Goal: Navigation & Orientation: Find specific page/section

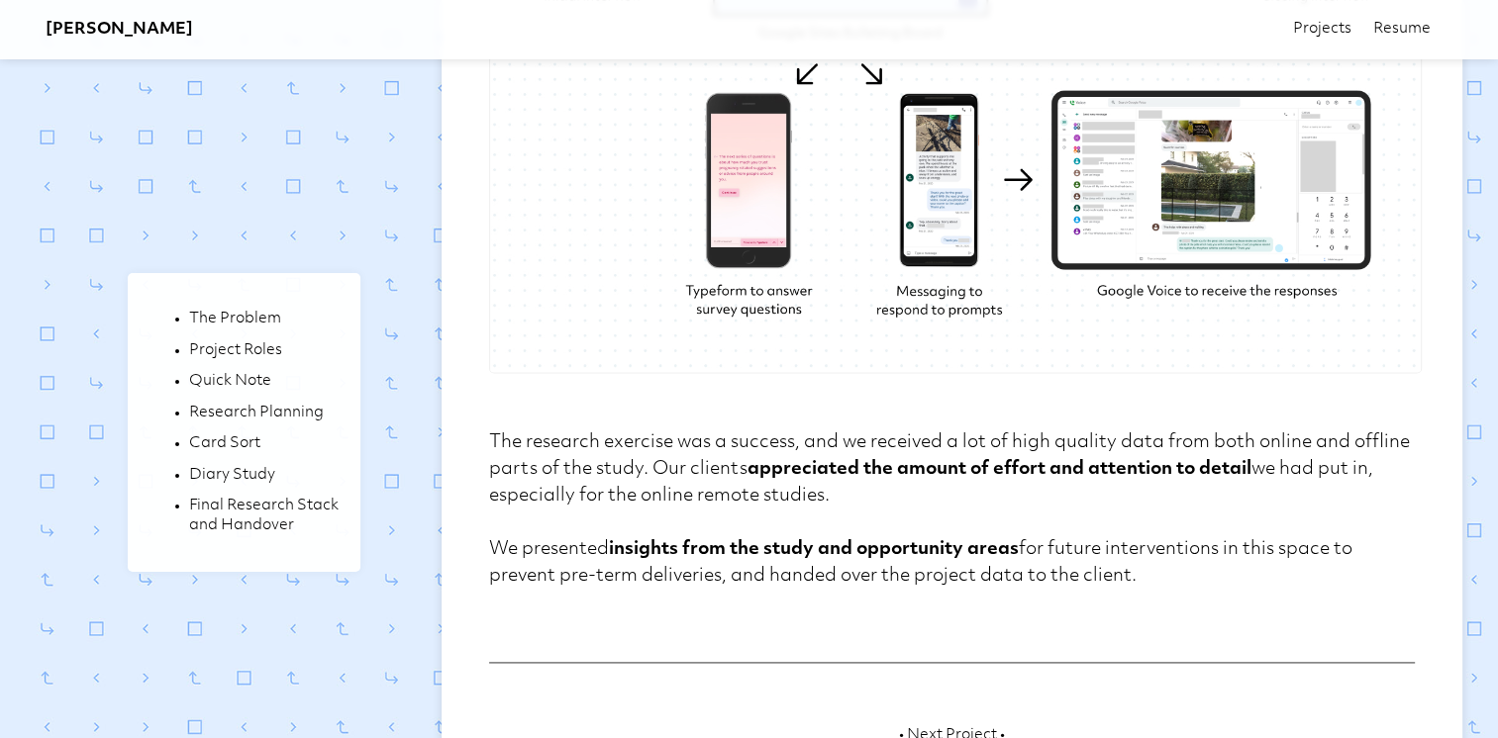
scroll to position [9990, 0]
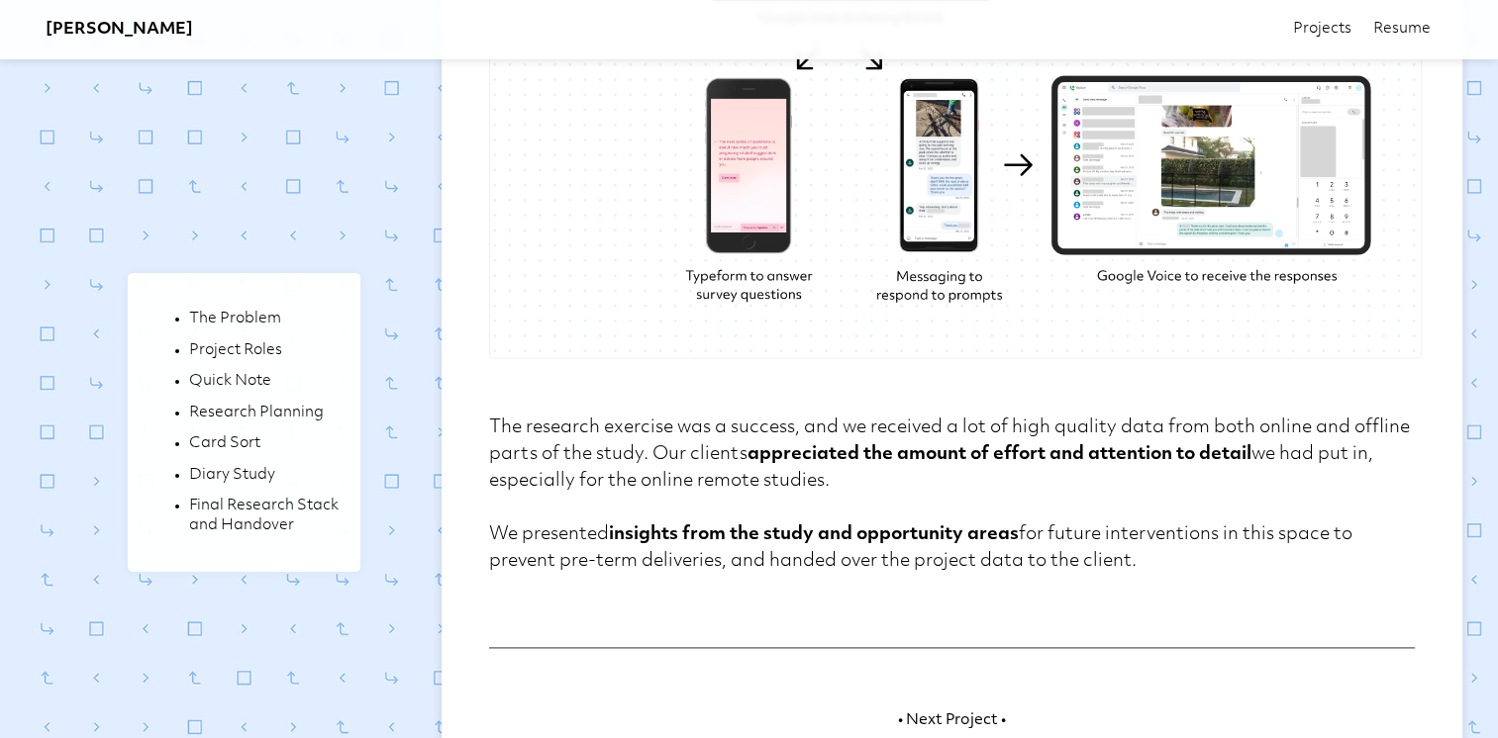
click at [967, 647] on link "• Next Project •" at bounding box center [952, 721] width 926 height 148
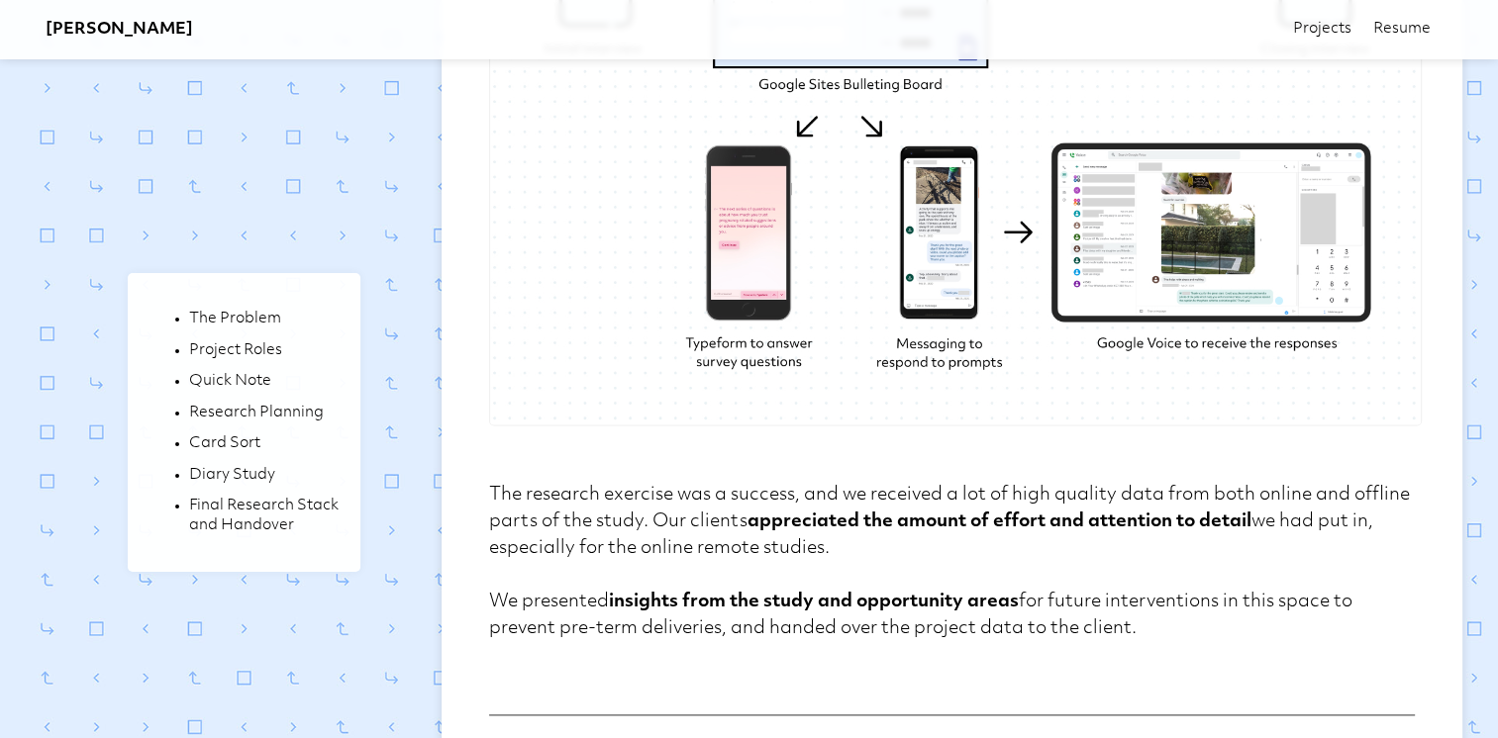
scroll to position [9693, 0]
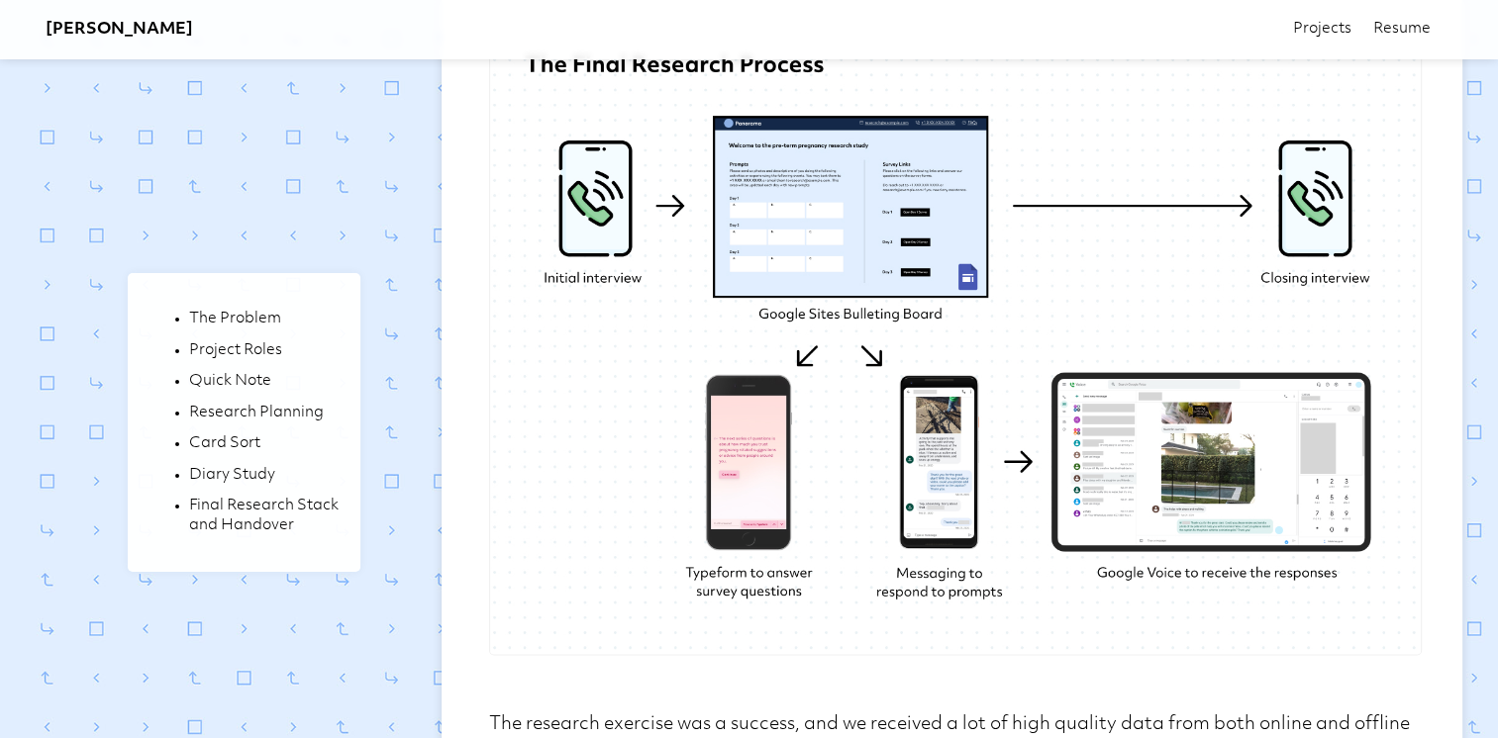
click at [99, 29] on h3 "[PERSON_NAME]" at bounding box center [119, 30] width 147 height 24
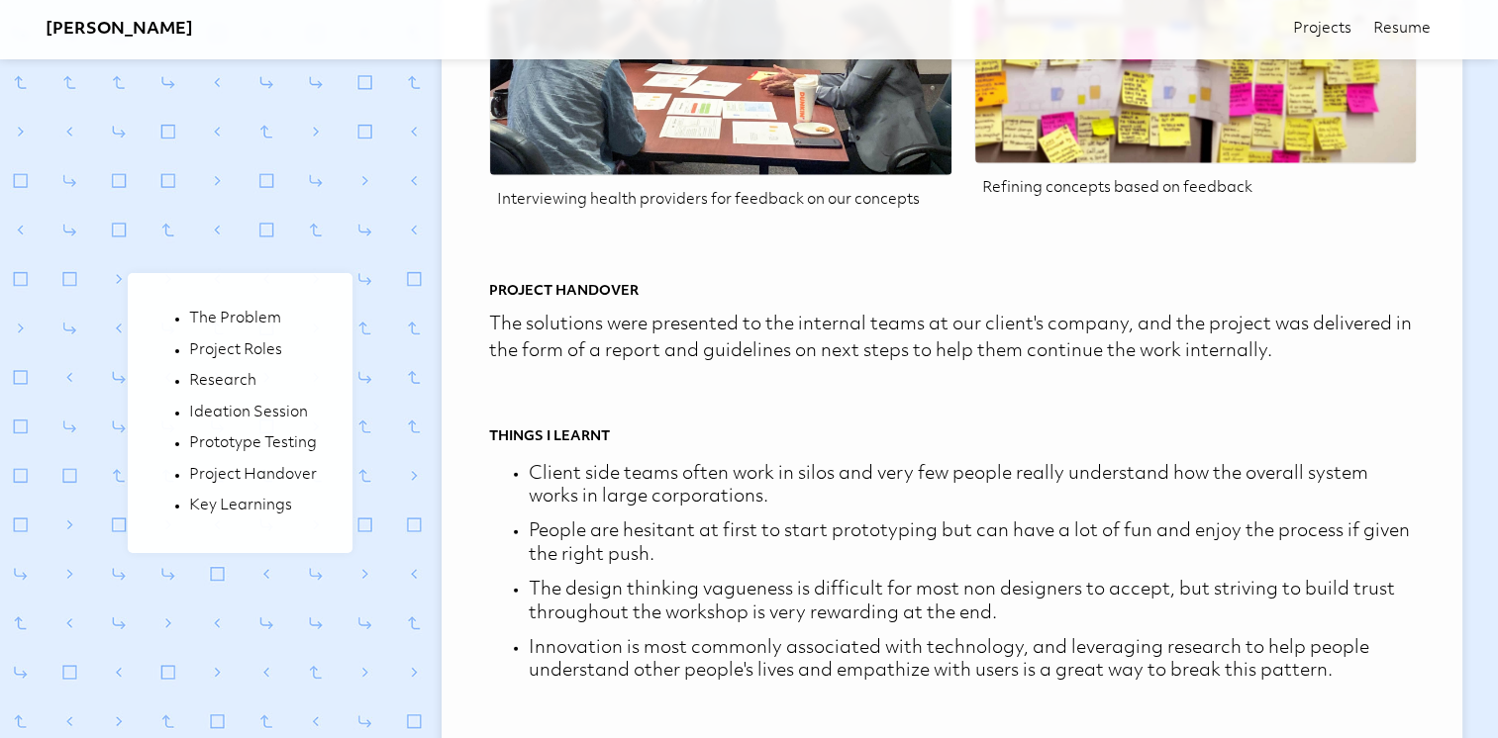
scroll to position [5356, 0]
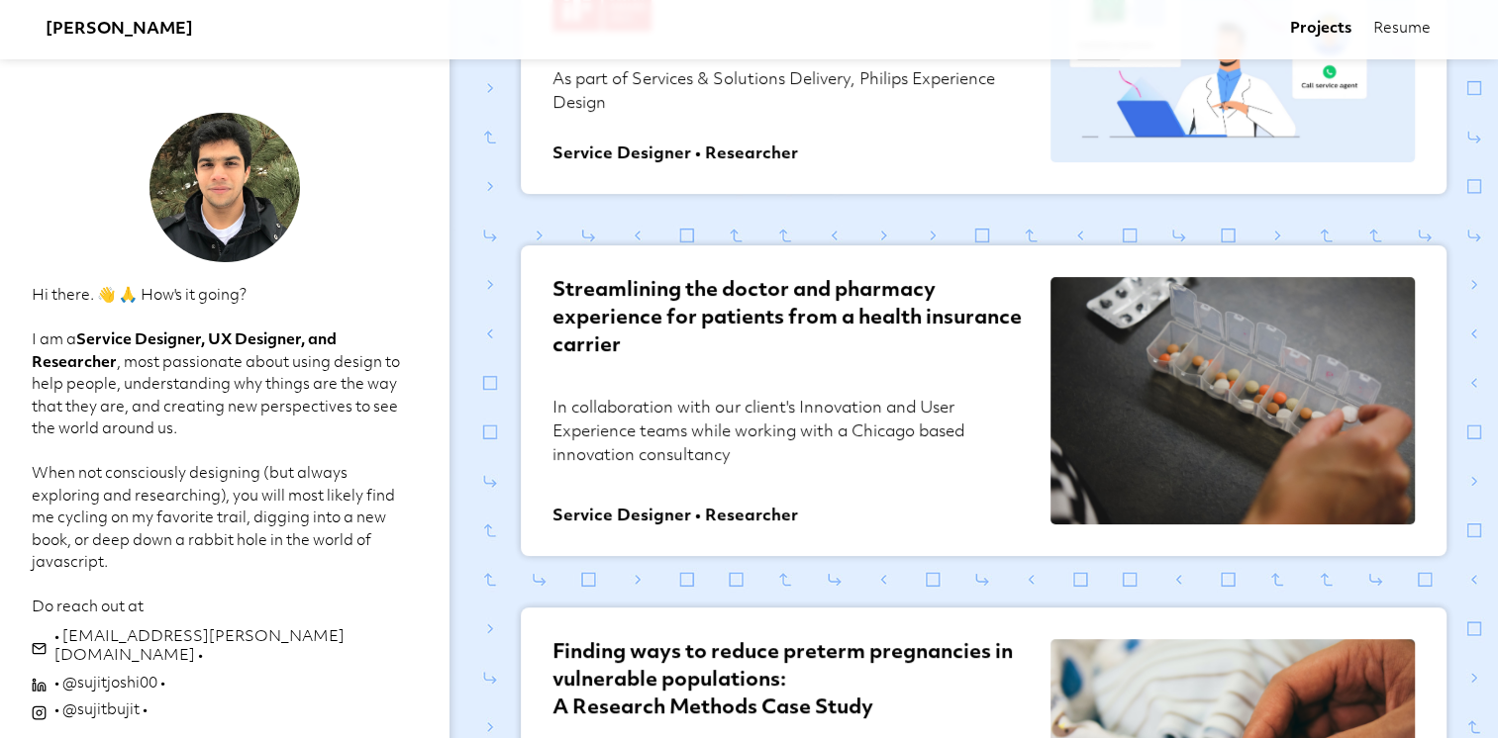
scroll to position [594, 0]
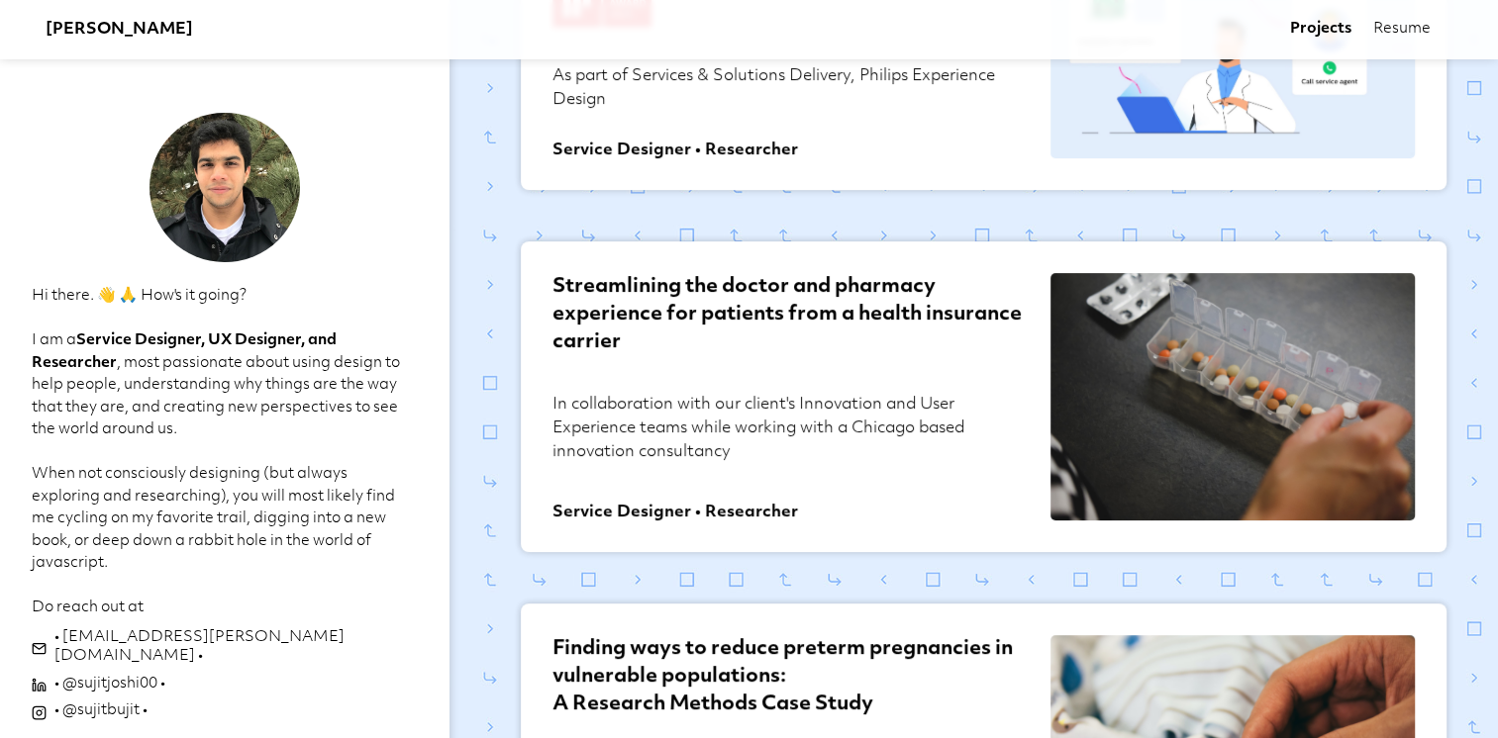
click at [139, 702] on link "• @sujitbujit •" at bounding box center [100, 712] width 93 height 20
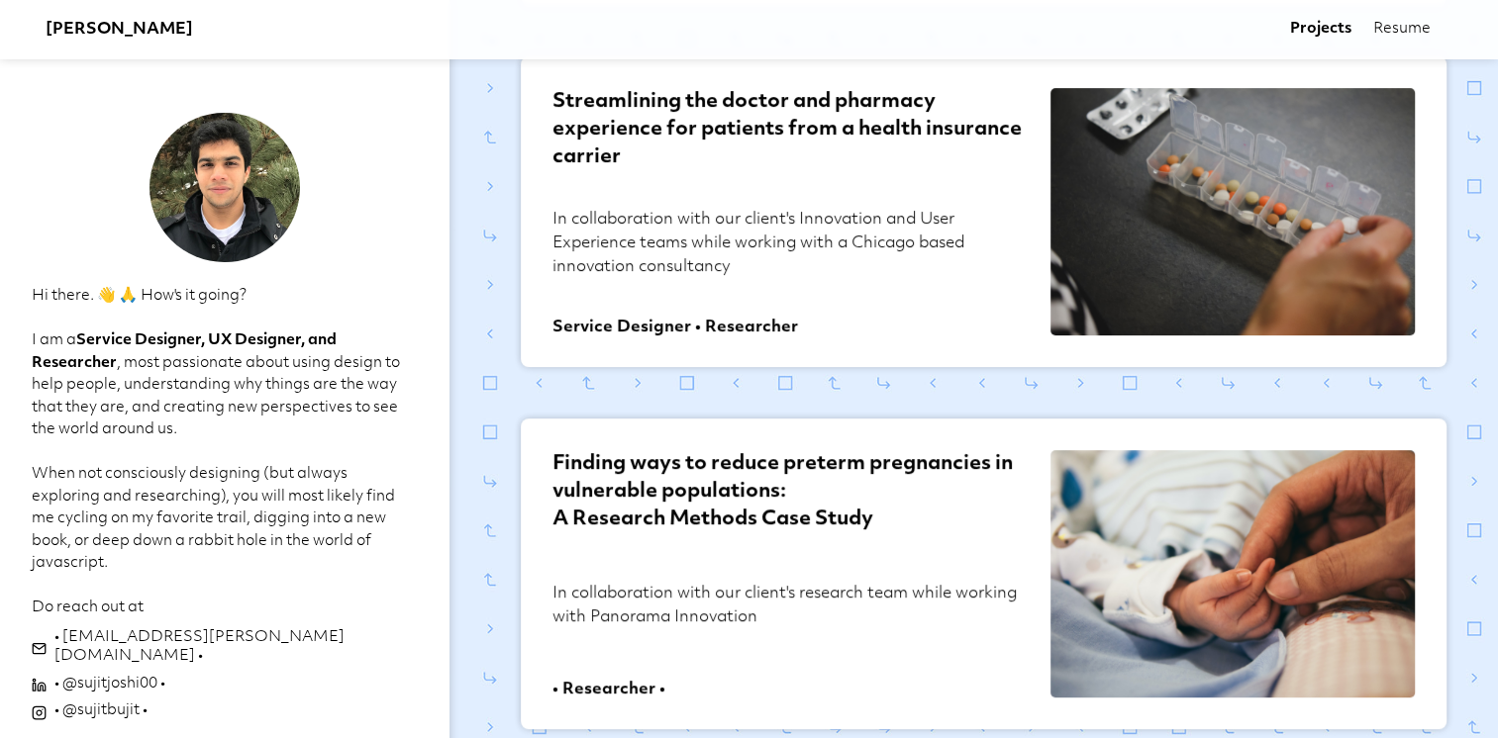
scroll to position [792, 0]
